Goal: Information Seeking & Learning: Learn about a topic

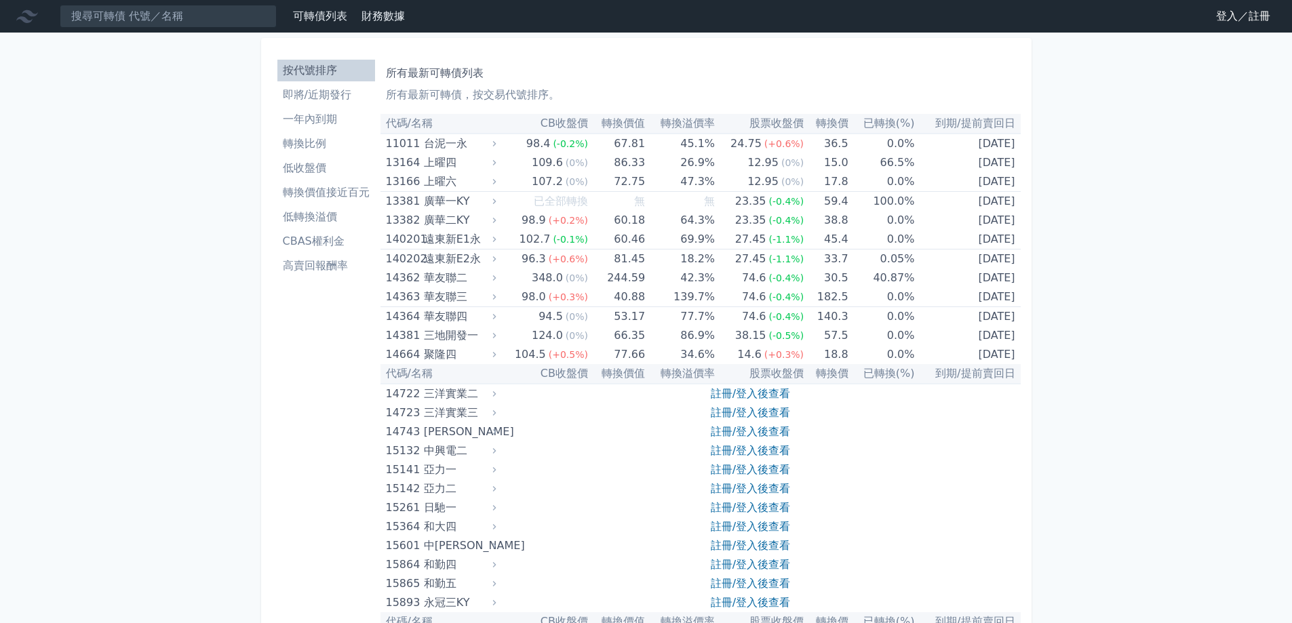
click at [330, 97] on li "即將/近期發行" at bounding box center [326, 95] width 98 height 16
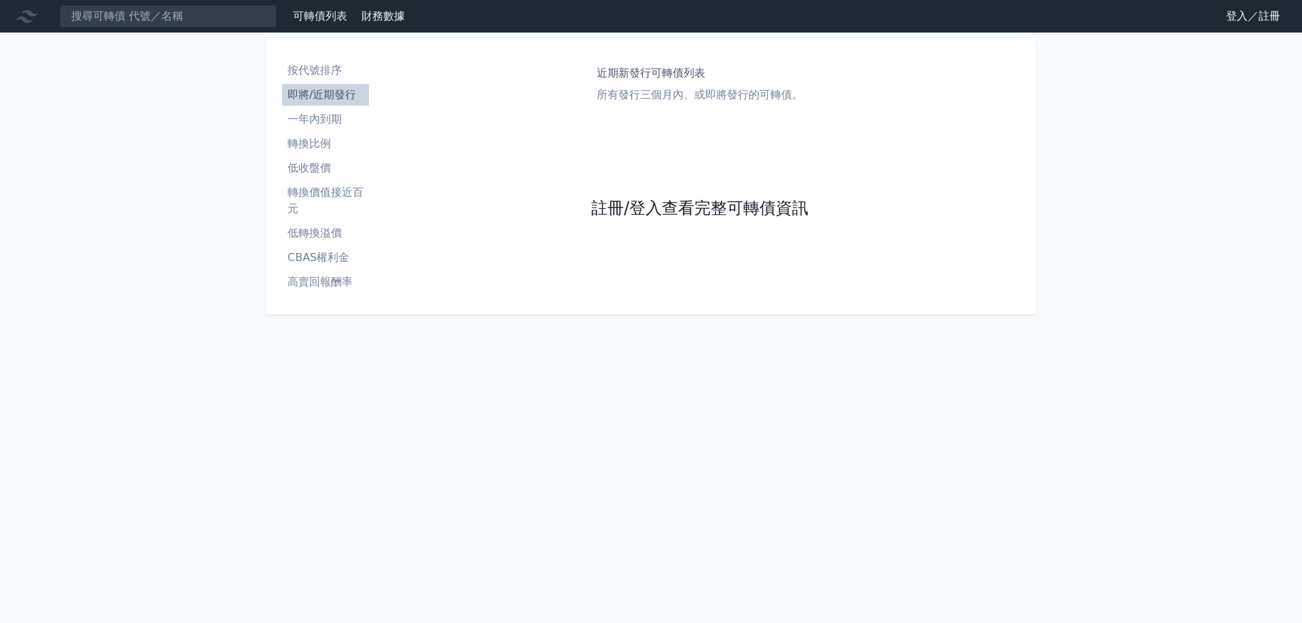
click at [636, 209] on link "註冊/登入查看完整可轉債資訊" at bounding box center [699, 209] width 217 height 22
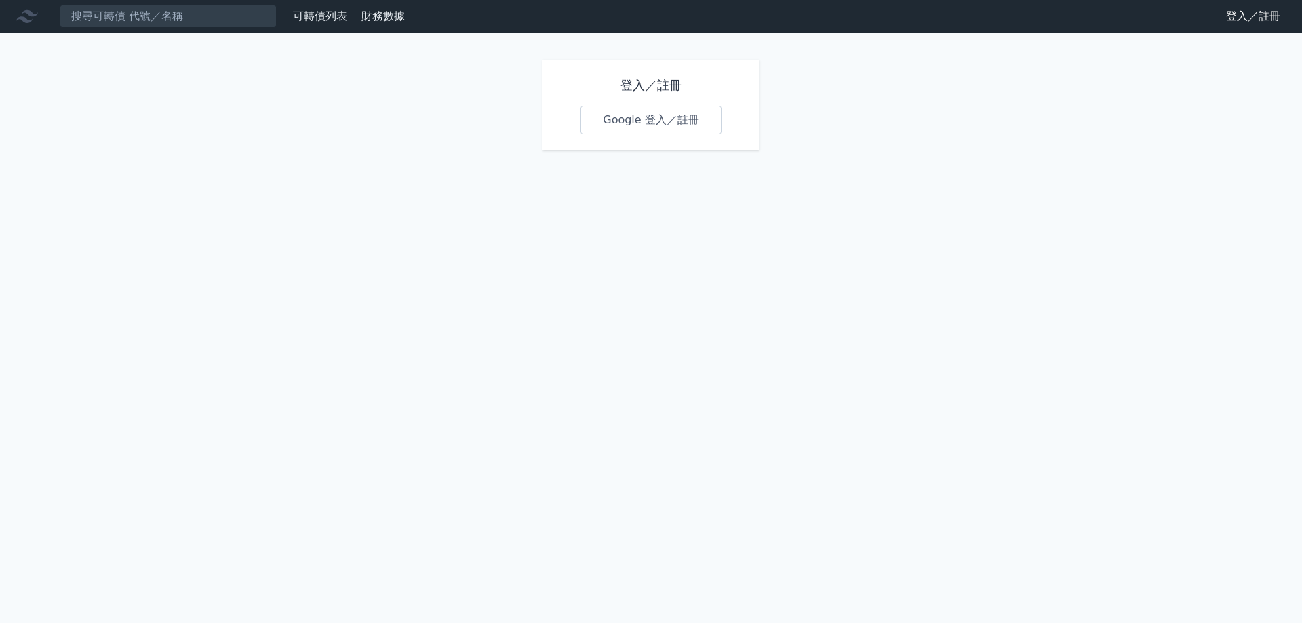
click at [644, 127] on link "Google 登入／註冊" at bounding box center [651, 120] width 141 height 28
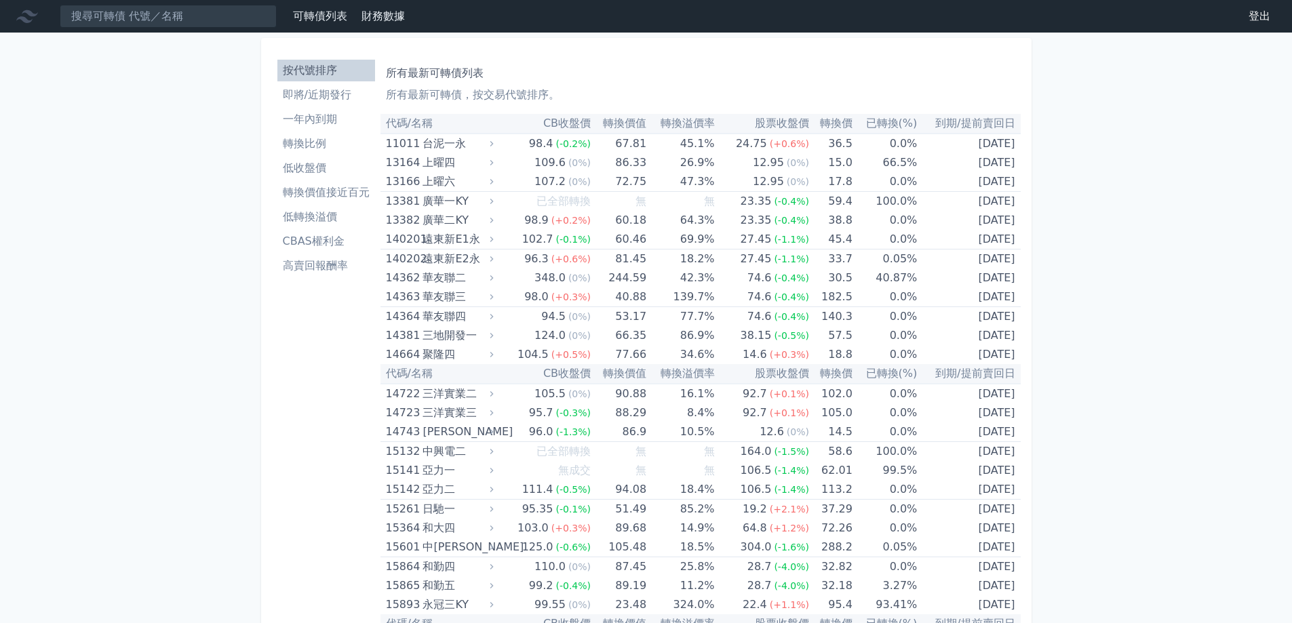
click at [332, 99] on li "即將/近期發行" at bounding box center [326, 95] width 98 height 16
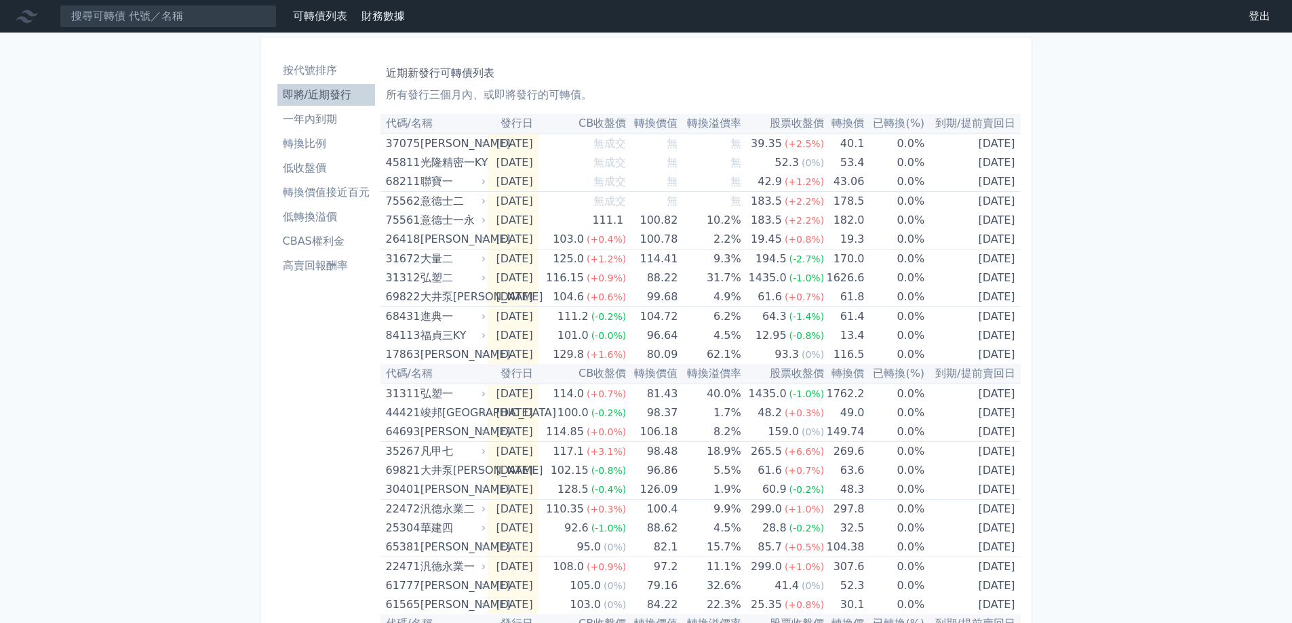
click at [325, 148] on li "轉換比例" at bounding box center [326, 144] width 98 height 16
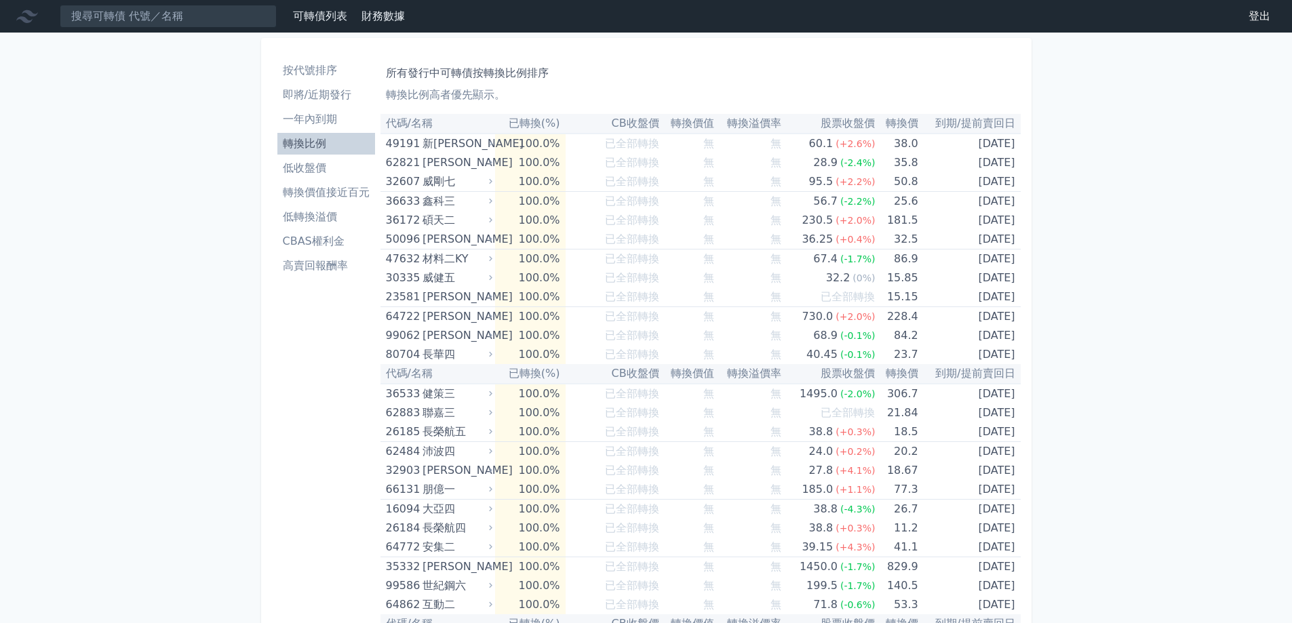
click at [313, 150] on li "轉換比例" at bounding box center [326, 144] width 98 height 16
click at [354, 189] on li "轉換價值接近百元" at bounding box center [326, 192] width 98 height 16
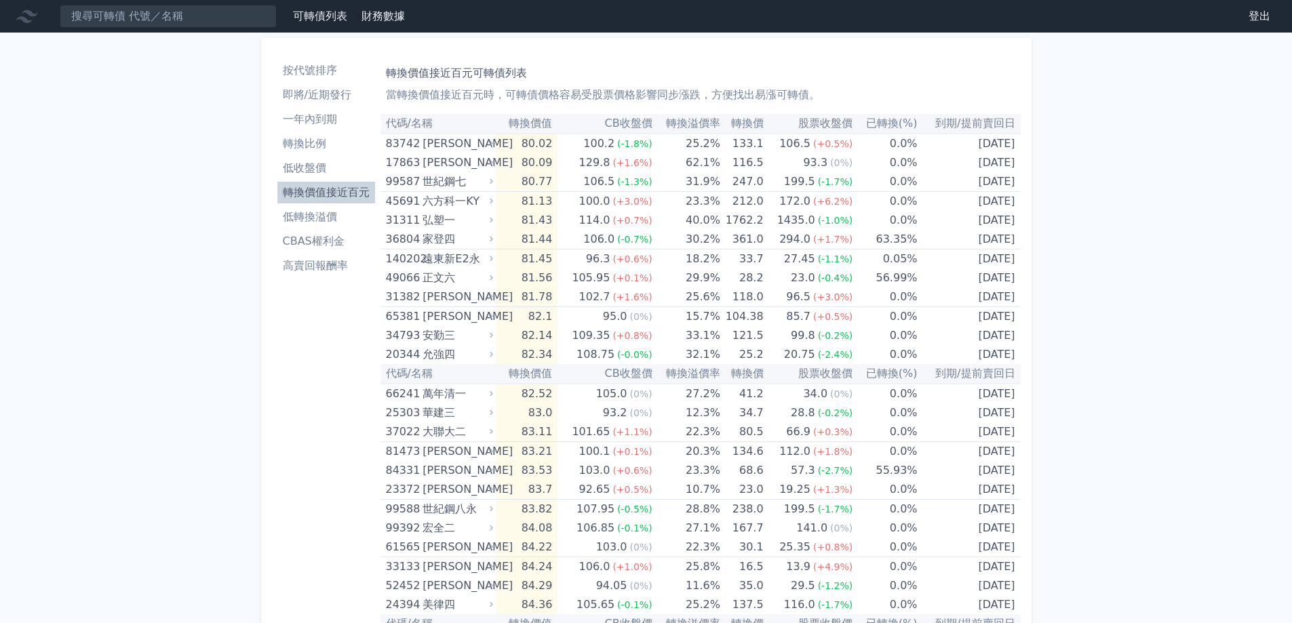
click at [297, 63] on li "按代號排序" at bounding box center [326, 70] width 98 height 16
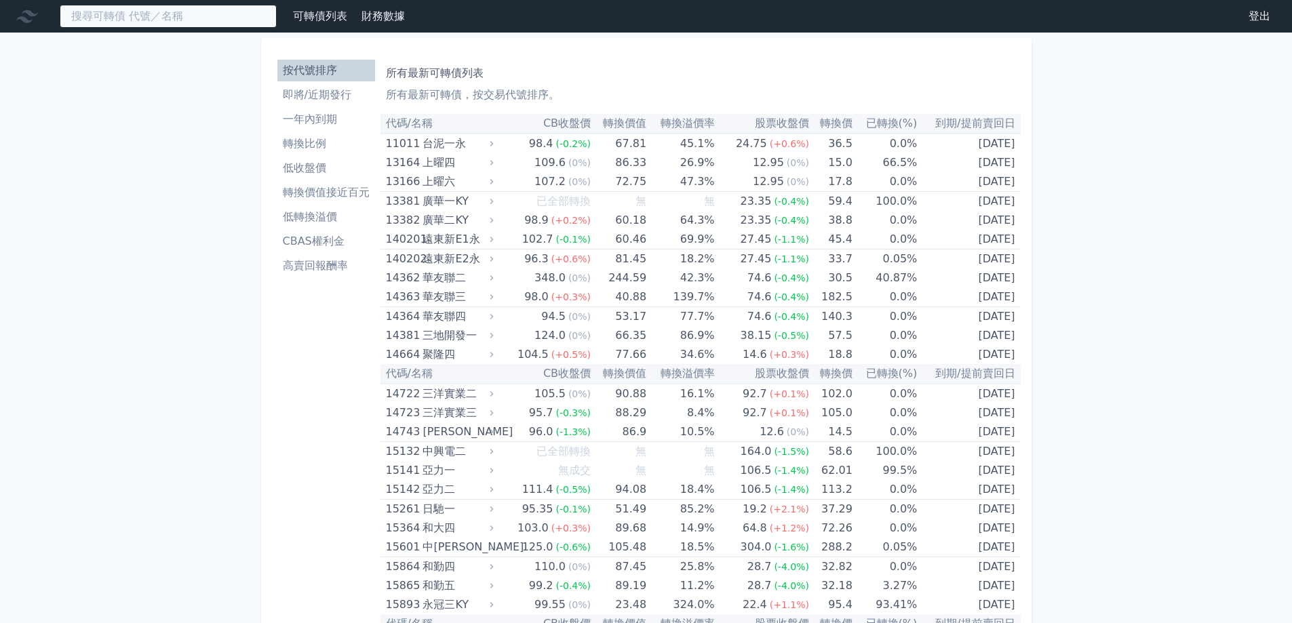
click at [191, 6] on input at bounding box center [168, 16] width 217 height 23
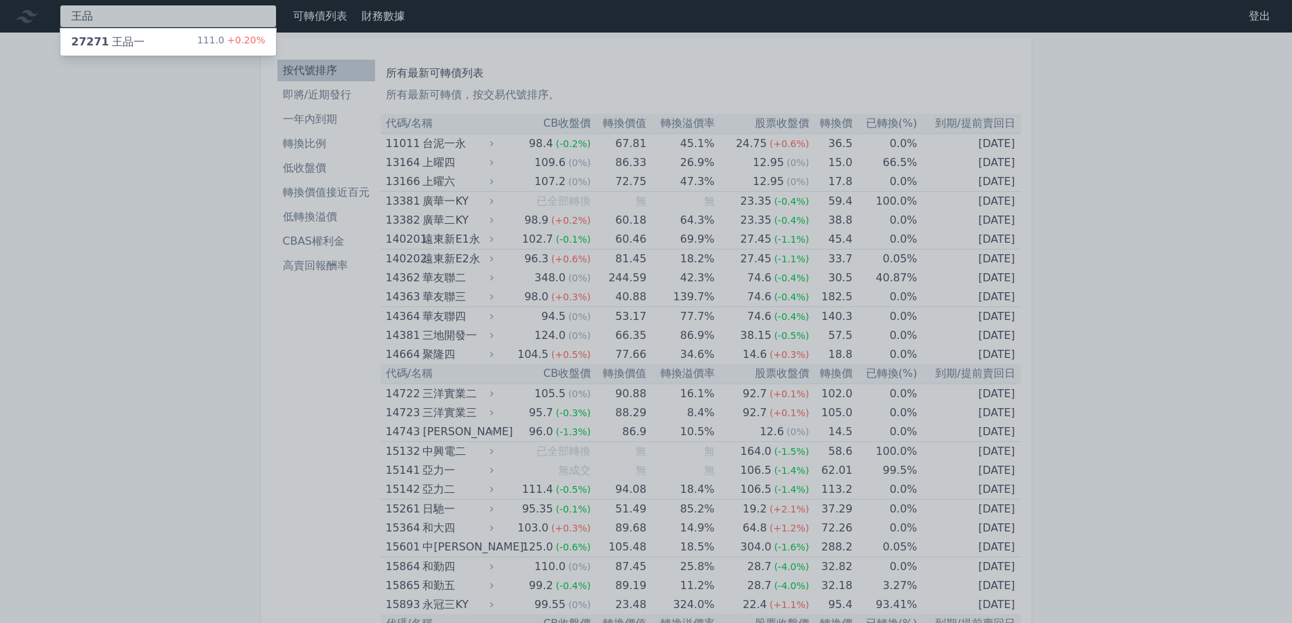
type input "王品"
click at [220, 40] on div "111.0 +0.20%" at bounding box center [231, 42] width 68 height 16
click at [1003, 242] on div at bounding box center [646, 311] width 1292 height 623
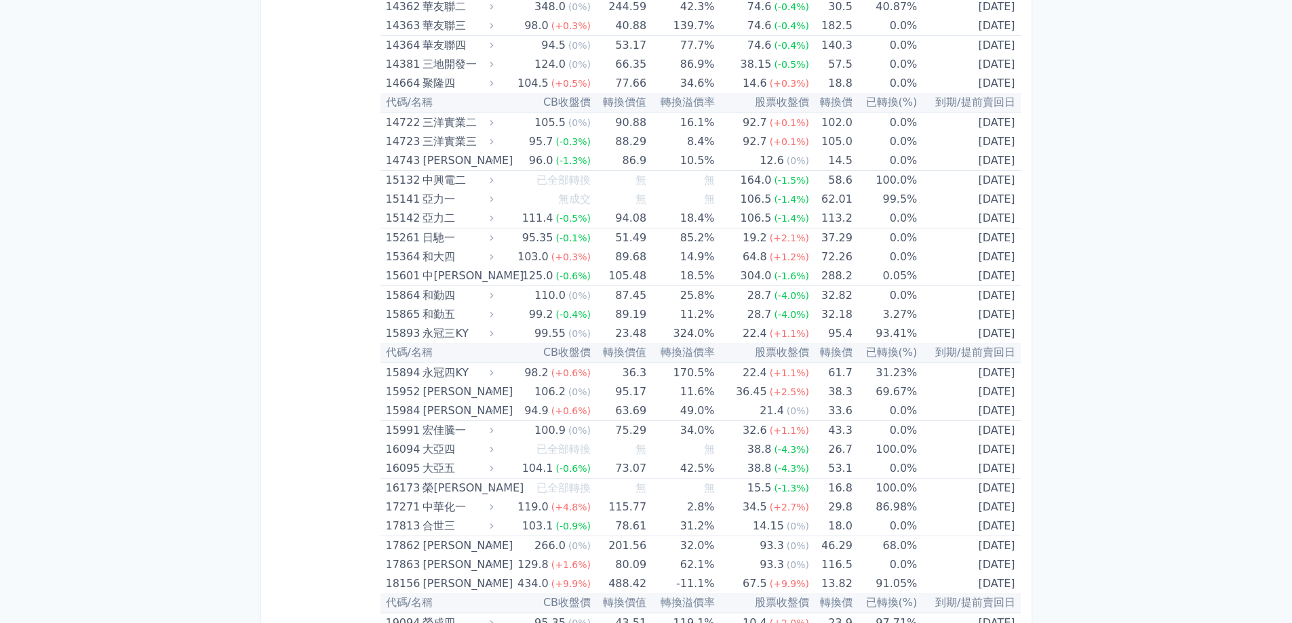
scroll to position [6166, 0]
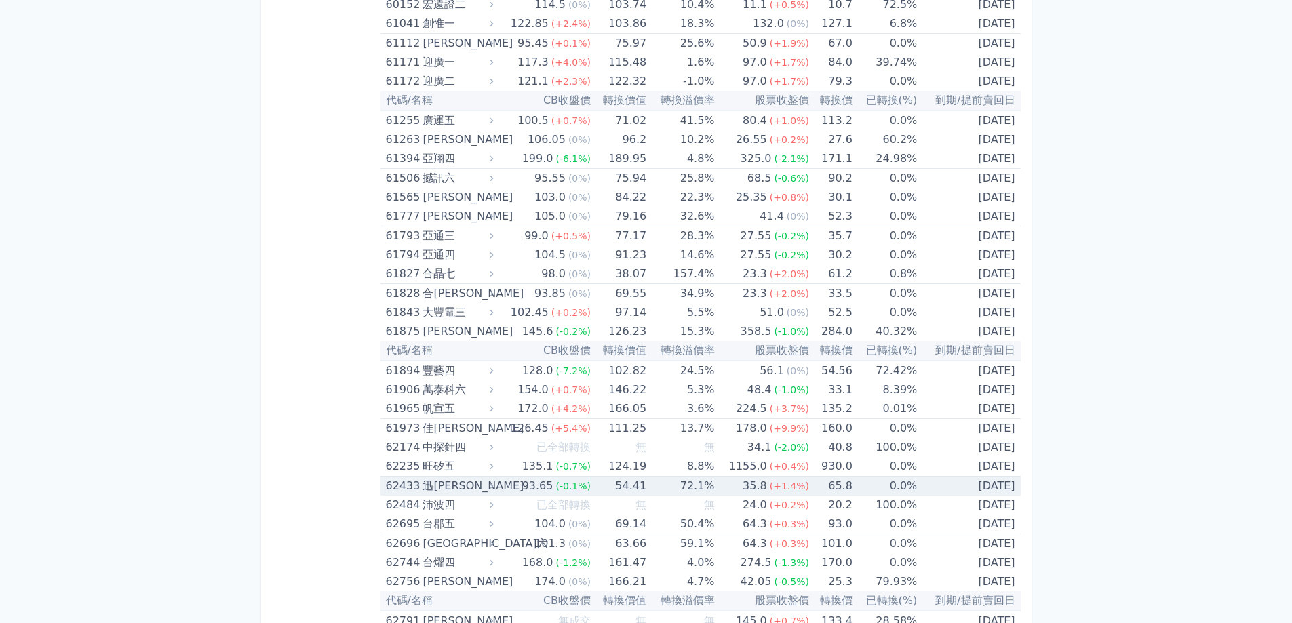
scroll to position [5174, 0]
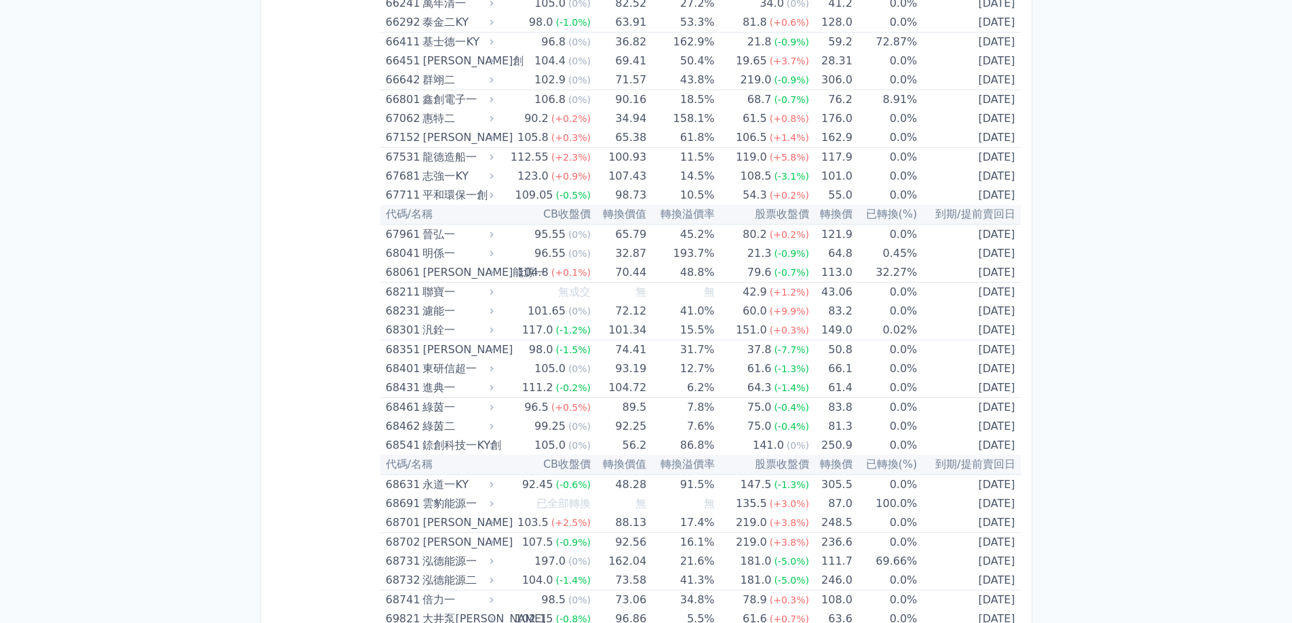
scroll to position [6802, 0]
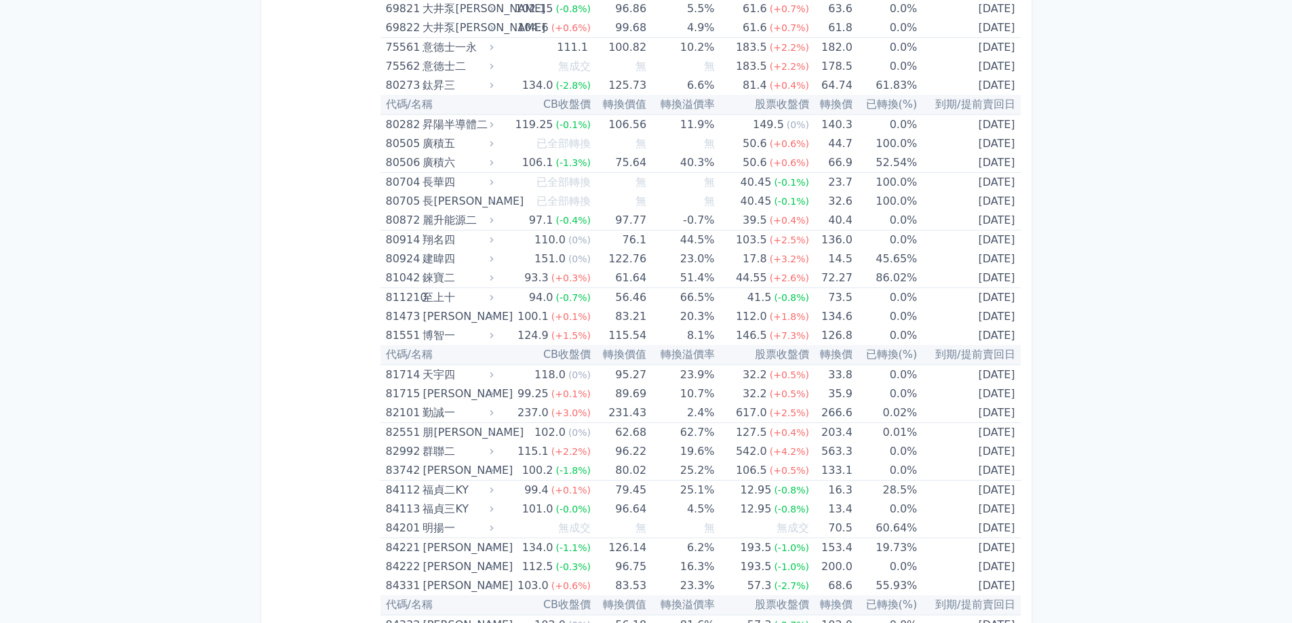
scroll to position [7616, 0]
